Goal: Obtain resource: Obtain resource

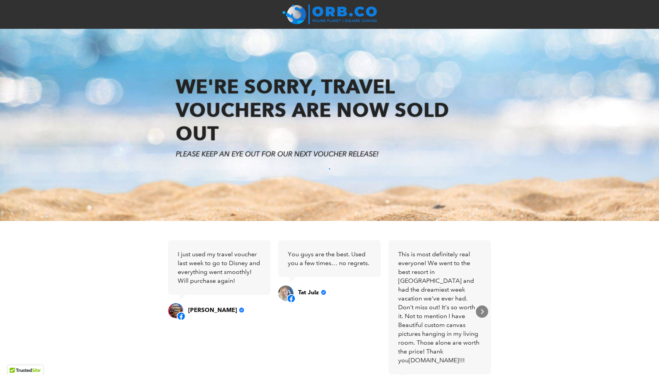
click at [330, 168] on h6 "." at bounding box center [329, 167] width 643 height 8
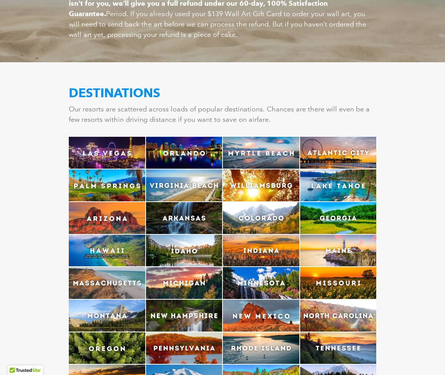
scroll to position [1435, 0]
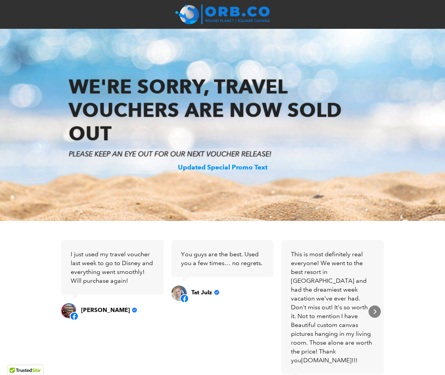
click at [245, 168] on h6 "Updated Special Promo Text" at bounding box center [223, 167] width 430 height 8
click at [318, 174] on div "Updated Special Promo Text" at bounding box center [223, 168] width 430 height 16
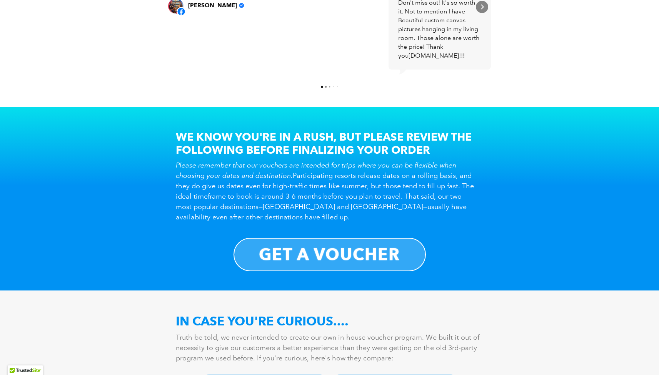
scroll to position [341, 0]
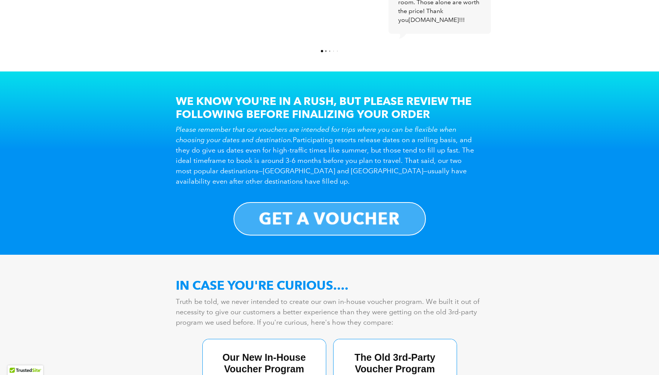
click at [368, 228] on b "GET A VOUCHER" at bounding box center [329, 219] width 141 height 20
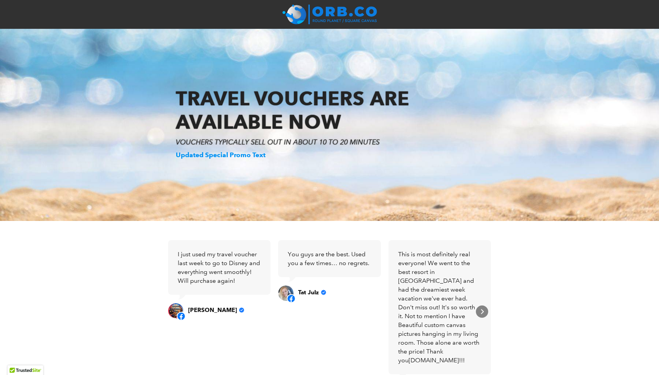
click at [215, 157] on h6 "Updated Special Promo Text" at bounding box center [330, 155] width 308 height 8
click at [253, 157] on h6 "Updated Special Promo Text" at bounding box center [330, 155] width 308 height 8
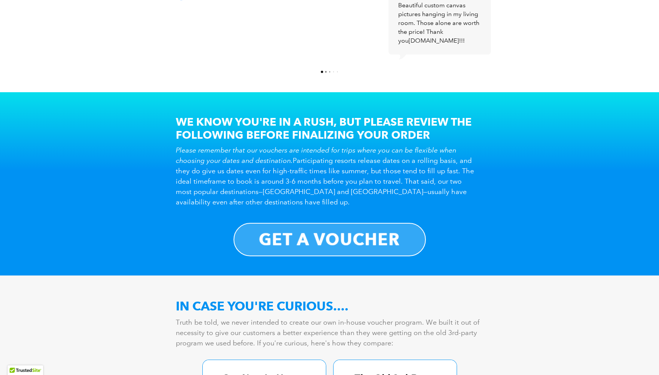
scroll to position [320, 0]
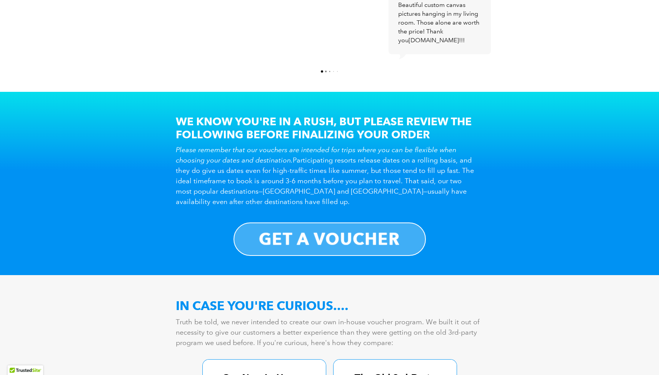
click at [330, 233] on b "GET A VOUCHER" at bounding box center [329, 239] width 141 height 20
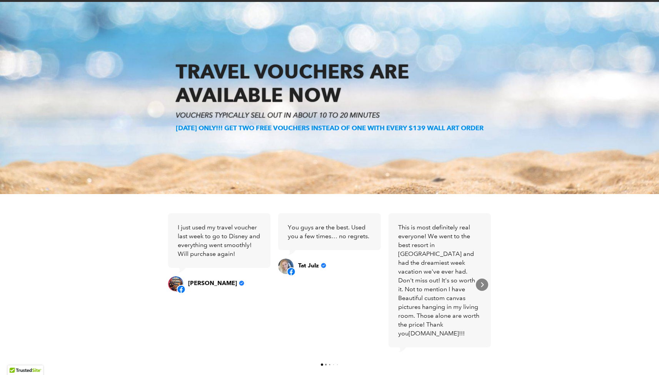
scroll to position [0, 0]
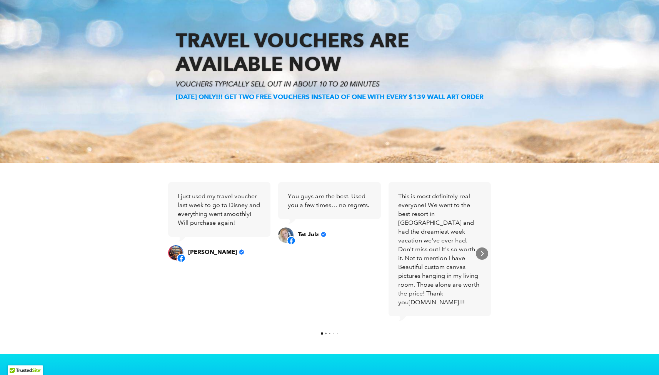
scroll to position [44, 0]
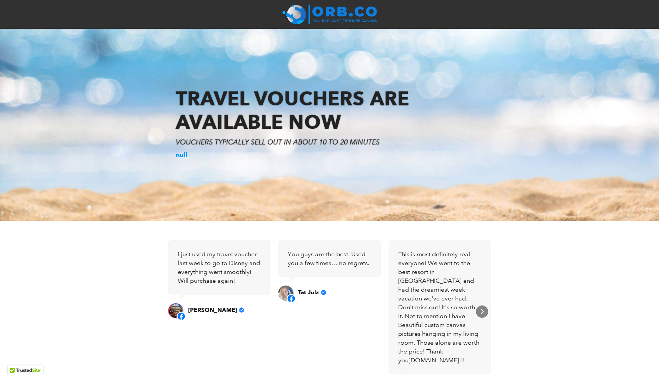
click at [182, 155] on h6 "null" at bounding box center [330, 155] width 308 height 8
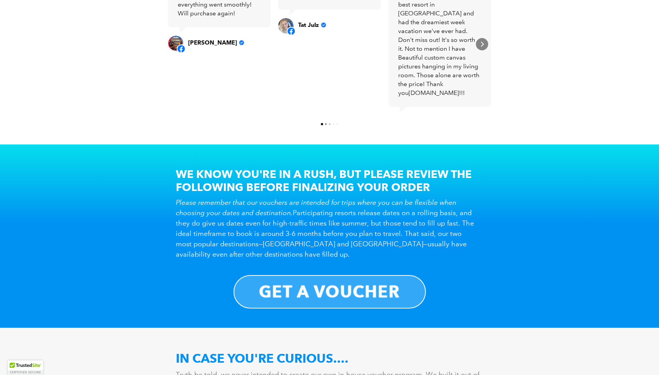
scroll to position [248, 0]
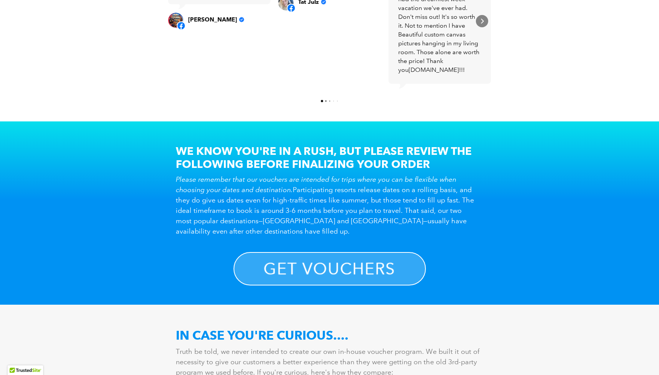
scroll to position [290, 0]
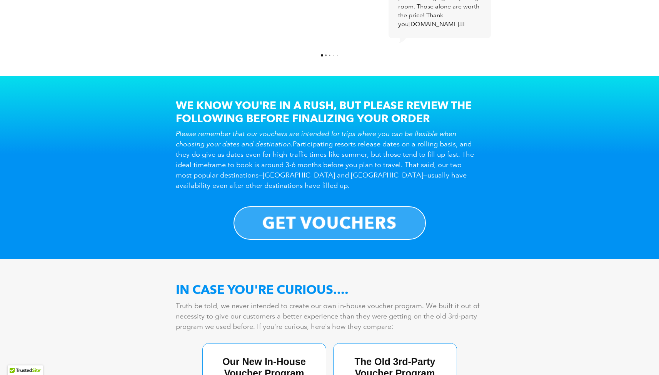
scroll to position [339, 0]
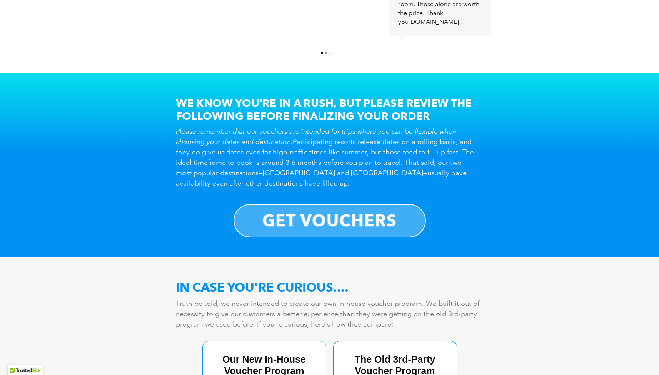
click at [338, 218] on strong "GET VOUCHERS" at bounding box center [329, 221] width 135 height 20
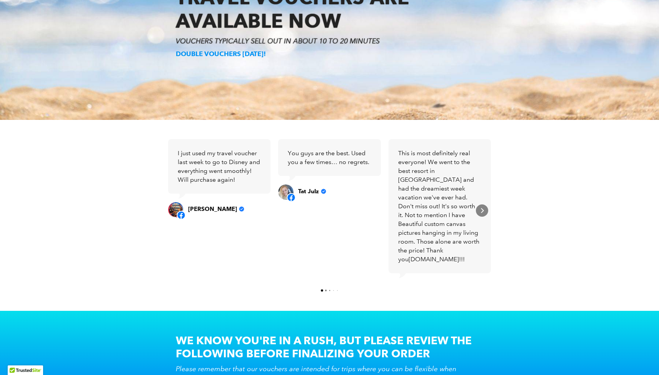
scroll to position [0, 0]
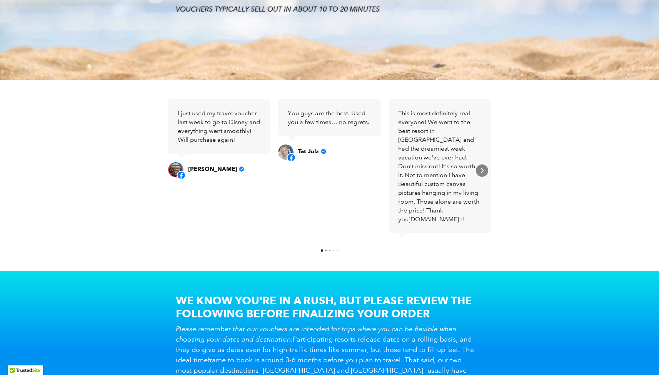
scroll to position [141, 0]
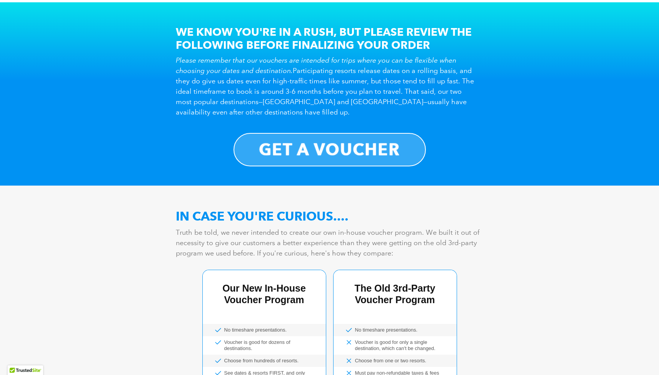
scroll to position [436, 0]
